Goal: Task Accomplishment & Management: Manage account settings

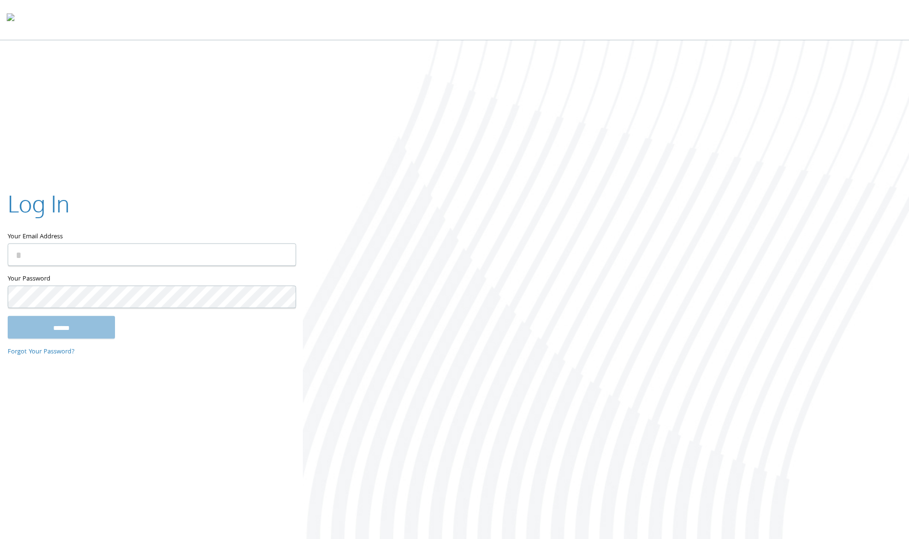
type input "**********"
click at [70, 326] on input "******" at bounding box center [61, 327] width 107 height 23
type input "**********"
click at [70, 325] on input "******" at bounding box center [61, 327] width 107 height 23
